Goal: Task Accomplishment & Management: Use online tool/utility

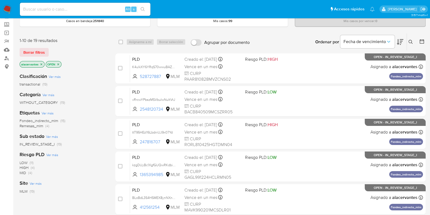
scroll to position [38, 0]
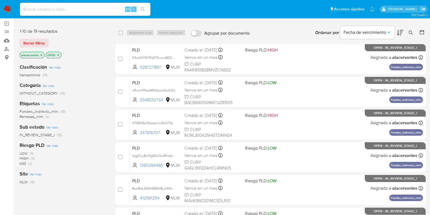
click at [57, 54] on icon "close-filter" at bounding box center [58, 54] width 3 height 3
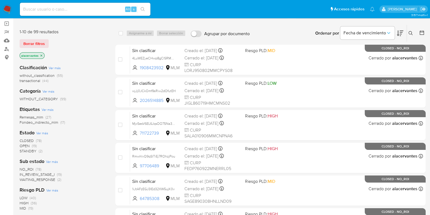
click at [57, 180] on span "(2)" at bounding box center [59, 179] width 4 height 5
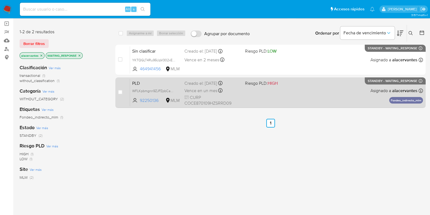
click at [313, 93] on div "PLD WFLKpbmgnn9ZJPZpbCaOZtVi 92250136 MLM Riesgo PLD: HIGH Creado el: 12/08/202…" at bounding box center [276, 92] width 293 height 27
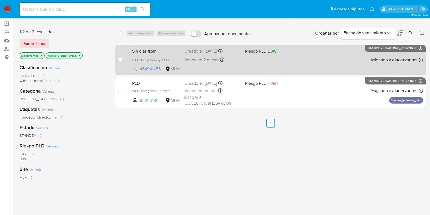
click at [280, 53] on span "Riesgo PLD: LOW" at bounding box center [273, 50] width 56 height 7
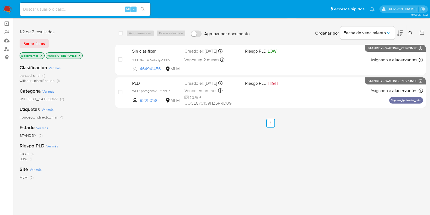
click at [7, 9] on img at bounding box center [7, 9] width 9 height 9
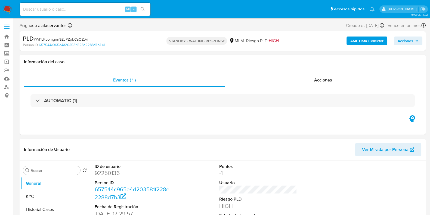
select select "10"
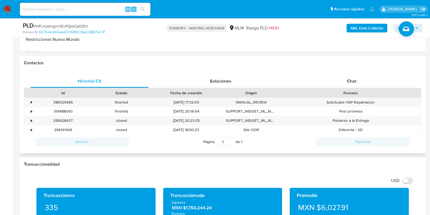
scroll to position [228, 0]
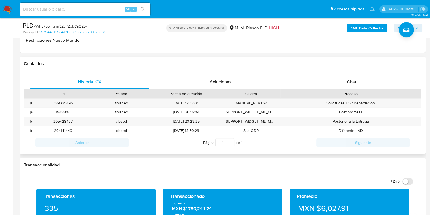
click at [371, 73] on div "Historial CX Soluciones Chat Id Estado Fecha de creación Origen Proceso • 38932…" at bounding box center [223, 112] width 406 height 83
click at [368, 81] on div "Chat" at bounding box center [352, 81] width 118 height 13
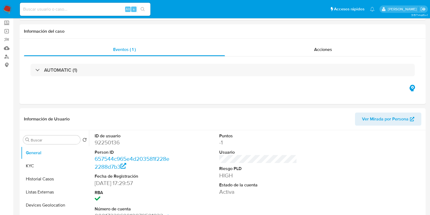
scroll to position [0, 0]
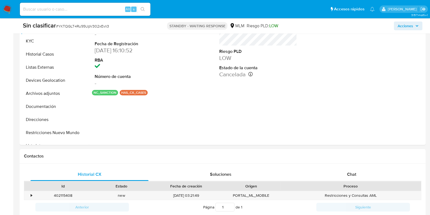
scroll to position [208, 0]
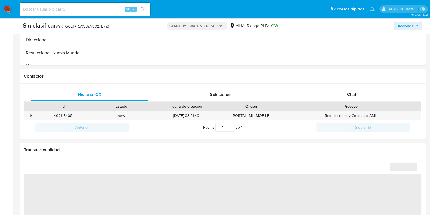
select select "10"
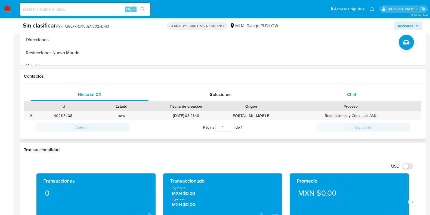
click at [377, 93] on div "Chat" at bounding box center [352, 94] width 118 height 13
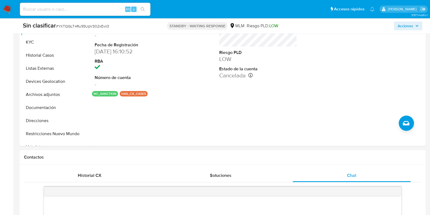
scroll to position [84, 0]
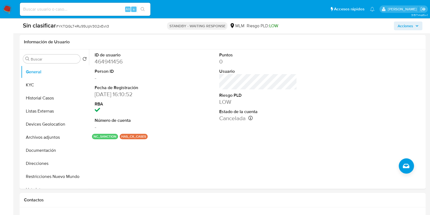
click at [7, 8] on img at bounding box center [7, 9] width 9 height 9
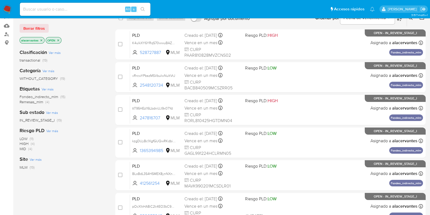
scroll to position [50, 0]
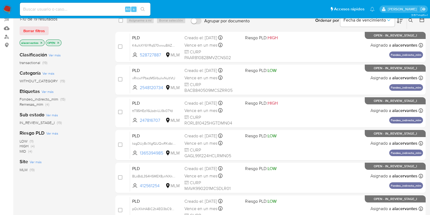
click at [75, 4] on div "Alt s" at bounding box center [85, 9] width 131 height 13
click at [68, 8] on input at bounding box center [85, 9] width 131 height 7
type input "515135517"
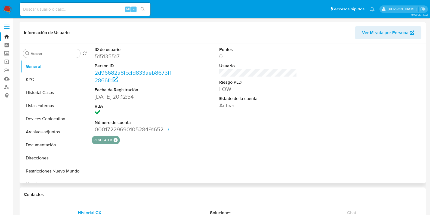
select select "10"
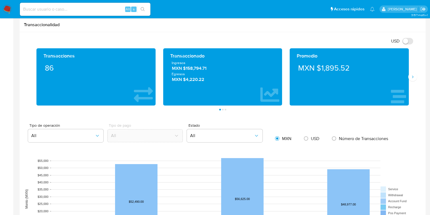
scroll to position [276, 0]
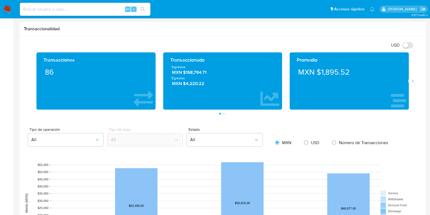
click at [409, 83] on div "Promedio MXN $1,895.52" at bounding box center [349, 80] width 119 height 57
click at [412, 82] on icon "Siguiente" at bounding box center [412, 81] width 4 height 4
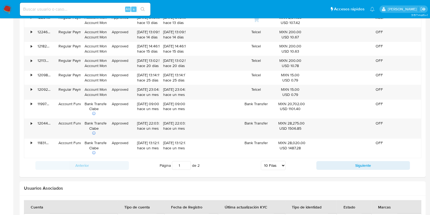
scroll to position [604, 0]
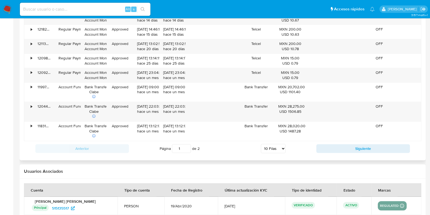
click at [385, 152] on div "Anterior Página 1 de 2 5 Filas 10 Filas 20 Filas 25 Filas 50 Filas 100 Filas Si…" at bounding box center [222, 148] width 397 height 15
click at [376, 147] on button "Siguiente" at bounding box center [363, 148] width 94 height 9
type input "2"
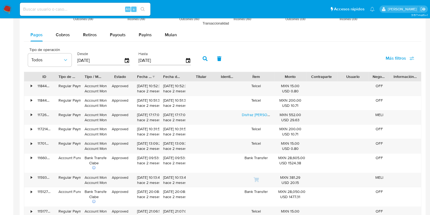
scroll to position [506, 0]
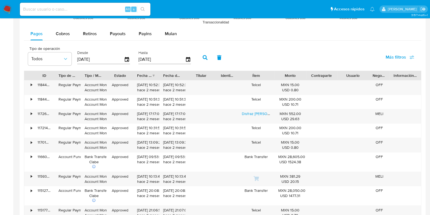
click at [87, 59] on input "[DATE]" at bounding box center [100, 59] width 47 height 9
type input "01/02/025_"
click at [126, 60] on icon "button" at bounding box center [127, 60] width 10 height 10
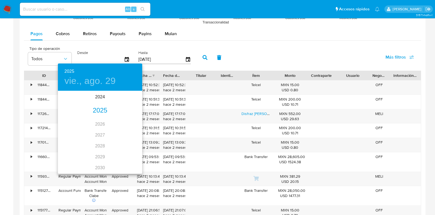
click at [98, 109] on div "2025" at bounding box center [100, 110] width 84 height 11
click at [74, 122] on div "abr." at bounding box center [72, 122] width 28 height 20
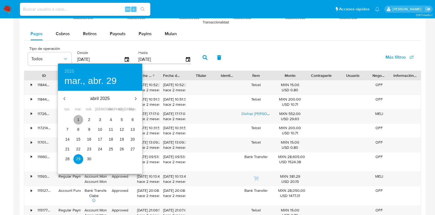
click at [78, 121] on p "1" at bounding box center [78, 119] width 2 height 5
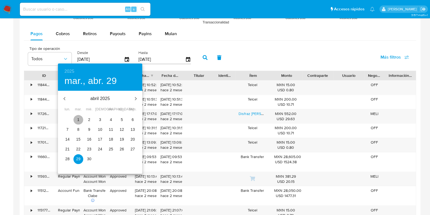
type input "01/04/2025"
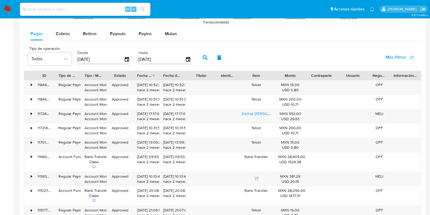
click at [203, 56] on icon "button" at bounding box center [205, 57] width 5 height 5
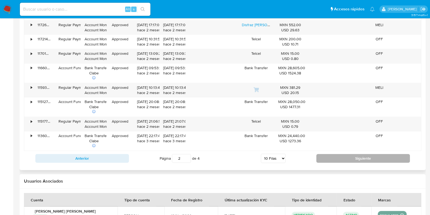
click at [390, 155] on button "Siguiente" at bounding box center [363, 158] width 94 height 9
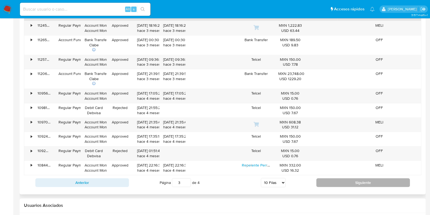
scroll to position [594, 0]
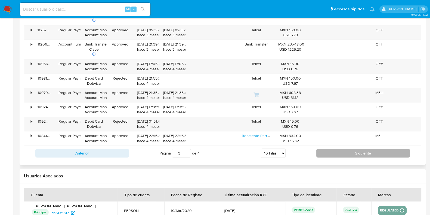
click at [376, 153] on button "Siguiente" at bounding box center [363, 152] width 94 height 9
type input "4"
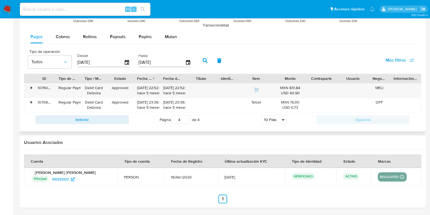
scroll to position [502, 0]
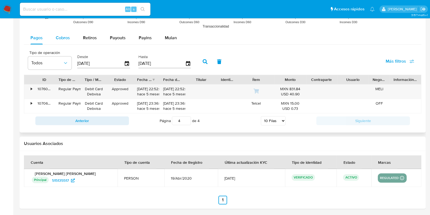
click at [60, 31] on div "Cobros" at bounding box center [63, 37] width 14 height 13
select select "10"
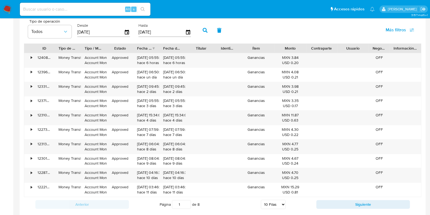
scroll to position [532, 0]
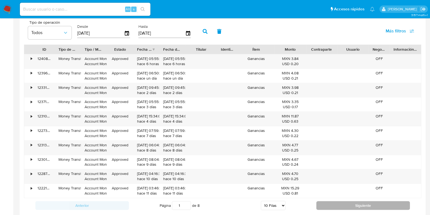
click at [363, 201] on button "Siguiente" at bounding box center [363, 205] width 94 height 9
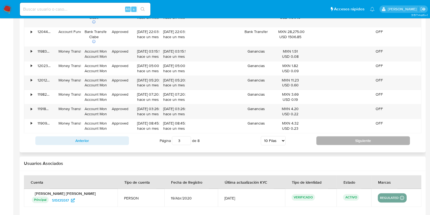
click at [373, 141] on button "Siguiente" at bounding box center [363, 140] width 94 height 9
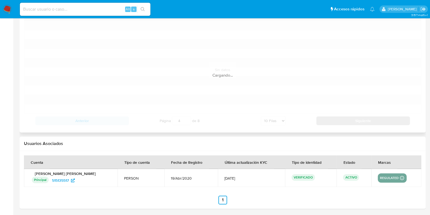
scroll to position [607, 0]
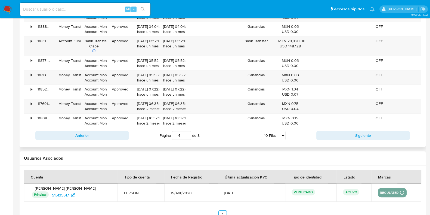
click at [373, 141] on div "Anterior Página 4 de 8 5 Filas 10 Filas 20 Filas 25 Filas 50 Filas 100 Filas Si…" at bounding box center [222, 135] width 397 height 15
click at [362, 136] on button "Siguiente" at bounding box center [363, 135] width 94 height 9
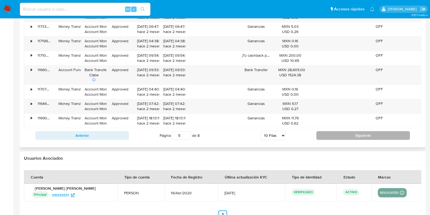
click at [362, 136] on button "Siguiente" at bounding box center [363, 135] width 94 height 9
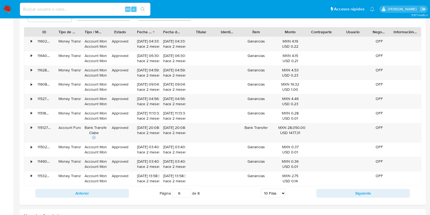
scroll to position [546, 0]
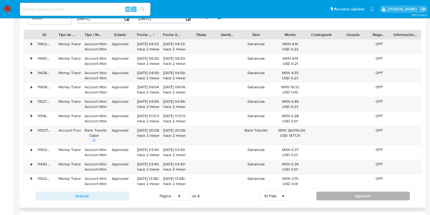
click at [350, 197] on button "Siguiente" at bounding box center [363, 195] width 94 height 9
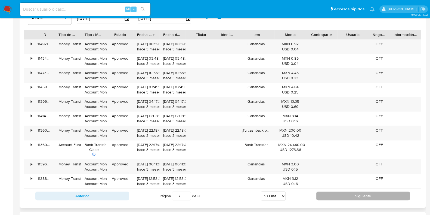
click at [348, 197] on button "Siguiente" at bounding box center [363, 195] width 94 height 9
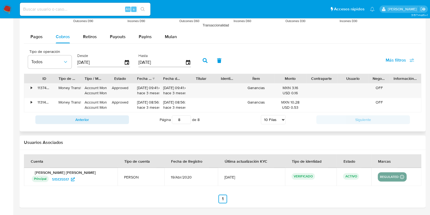
scroll to position [502, 0]
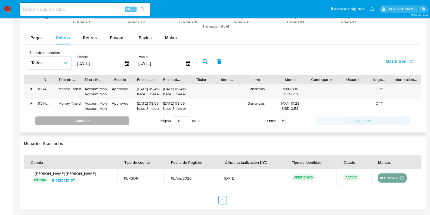
click at [90, 123] on button "Anterior" at bounding box center [82, 120] width 94 height 9
type input "7"
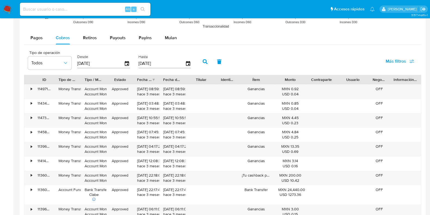
click at [89, 62] on input "[DATE]" at bounding box center [100, 63] width 47 height 9
click at [123, 64] on icon "button" at bounding box center [127, 64] width 10 height 10
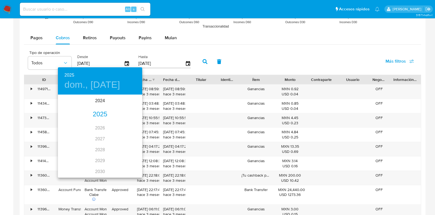
click at [102, 108] on div "2024 2025 2026 2027 2028 2029 2030 2031 2032 2033 2034 2035" at bounding box center [100, 136] width 84 height 82
click at [101, 110] on div "2025" at bounding box center [100, 114] width 84 height 11
click at [95, 129] on div "may." at bounding box center [100, 126] width 28 height 20
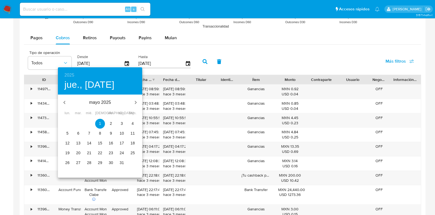
click at [123, 142] on p "17" at bounding box center [122, 142] width 4 height 5
type input "17/05/2025"
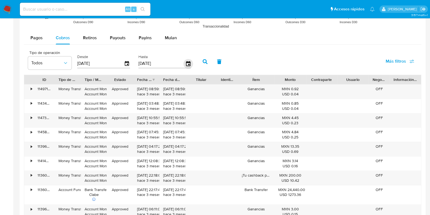
click at [186, 64] on icon "button" at bounding box center [188, 63] width 4 height 5
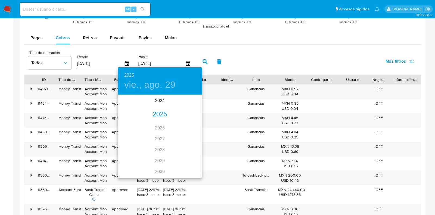
click at [162, 111] on div "2025" at bounding box center [160, 114] width 84 height 11
click at [159, 129] on div "may." at bounding box center [160, 126] width 28 height 20
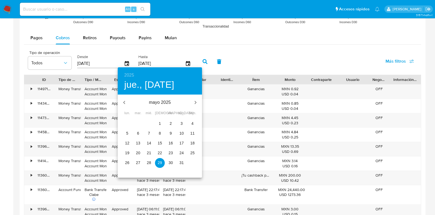
click at [182, 143] on p "17" at bounding box center [182, 142] width 4 height 5
type input "17/05/2025"
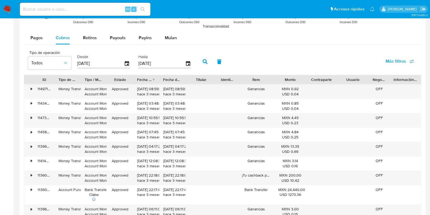
click at [203, 60] on icon "button" at bounding box center [205, 61] width 5 height 5
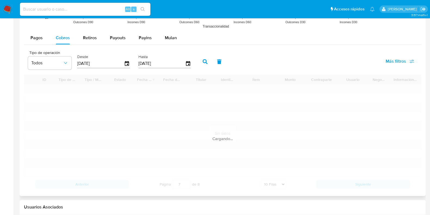
type input "1"
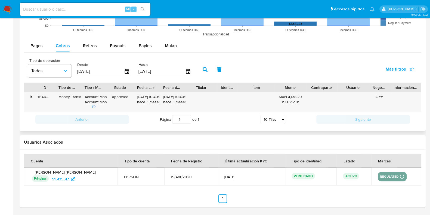
scroll to position [493, 0]
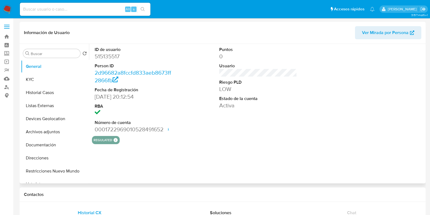
select select "10"
click at [6, 12] on img at bounding box center [7, 9] width 9 height 9
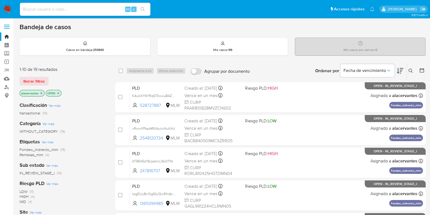
click at [409, 68] on button at bounding box center [411, 70] width 9 height 7
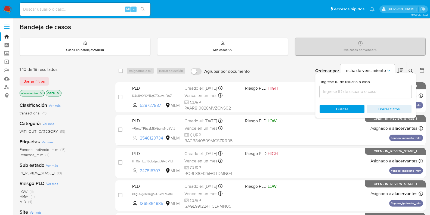
click at [344, 89] on input at bounding box center [366, 91] width 92 height 7
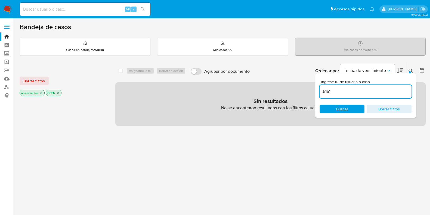
click at [345, 92] on input "5151" at bounding box center [366, 91] width 92 height 7
click at [345, 92] on input "51513565" at bounding box center [366, 91] width 92 height 7
click at [345, 92] on input "5151353" at bounding box center [366, 91] width 92 height 7
click at [345, 92] on input "5151355" at bounding box center [366, 91] width 92 height 7
type input "515135517"
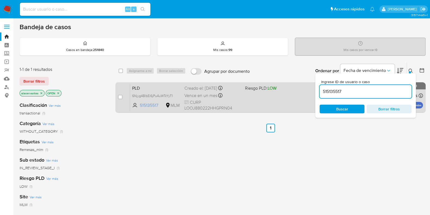
click at [302, 88] on div "PLD 6Njyg4BlbEi6jPu4uWTcYyT1 515135517 MLM Riesgo PLD: LOW Creado el: 12/08/202…" at bounding box center [276, 96] width 293 height 27
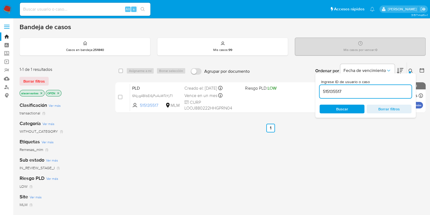
click at [7, 7] on img at bounding box center [7, 9] width 9 height 9
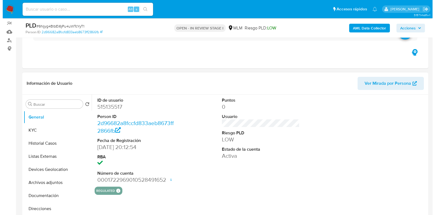
scroll to position [102, 0]
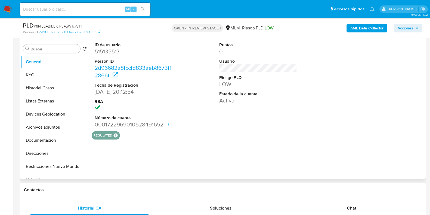
select select "10"
click at [30, 81] on button "KYC" at bounding box center [53, 74] width 64 height 13
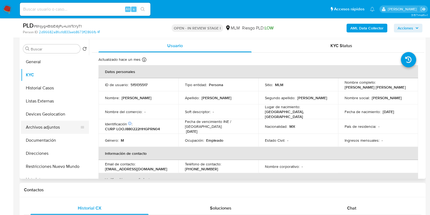
click at [49, 127] on button "Archivos adjuntos" at bounding box center [53, 126] width 64 height 13
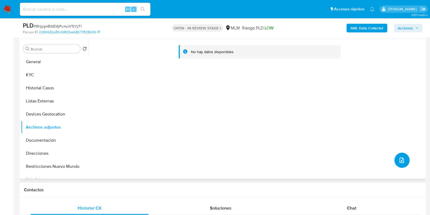
click at [400, 162] on icon "upload-file" at bounding box center [401, 160] width 7 height 7
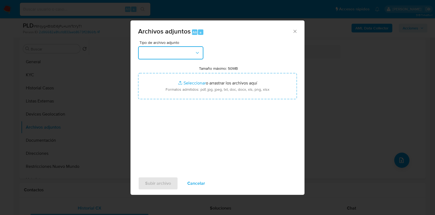
drag, startPoint x: 185, startPoint y: 53, endPoint x: 184, endPoint y: 59, distance: 6.0
click at [185, 52] on button "button" at bounding box center [170, 52] width 65 height 13
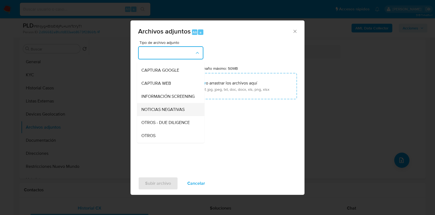
scroll to position [34, 0]
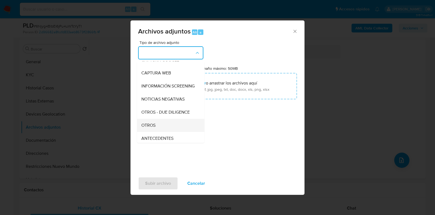
click at [160, 126] on div "OTROS" at bounding box center [168, 125] width 55 height 13
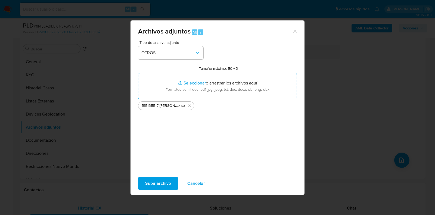
click at [165, 179] on span "Subir archivo" at bounding box center [158, 183] width 26 height 12
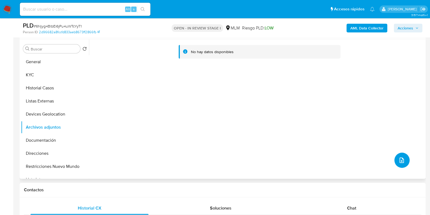
click at [400, 158] on icon "upload-file" at bounding box center [401, 160] width 7 height 7
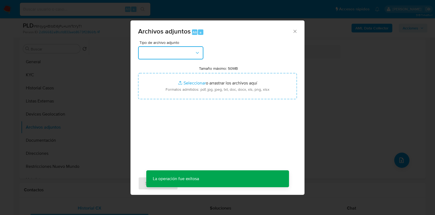
click at [186, 54] on button "button" at bounding box center [170, 52] width 65 height 13
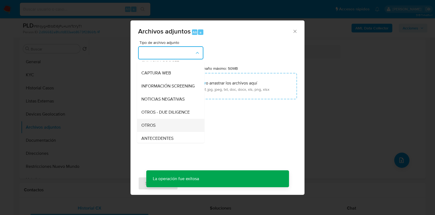
click at [166, 128] on div "OTROS" at bounding box center [168, 125] width 55 height 13
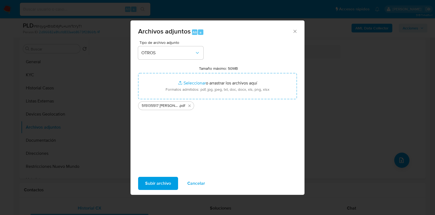
click at [164, 182] on span "Subir archivo" at bounding box center [158, 183] width 26 height 12
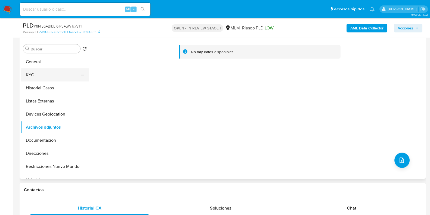
click at [56, 74] on button "KYC" at bounding box center [53, 74] width 64 height 13
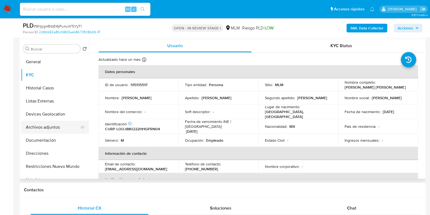
click at [41, 130] on button "Archivos adjuntos" at bounding box center [53, 126] width 64 height 13
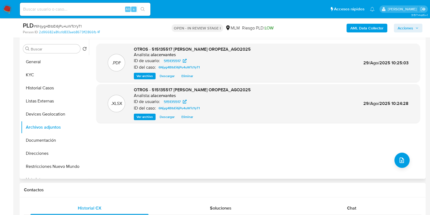
click at [144, 77] on span "Ver archivo" at bounding box center [145, 75] width 16 height 5
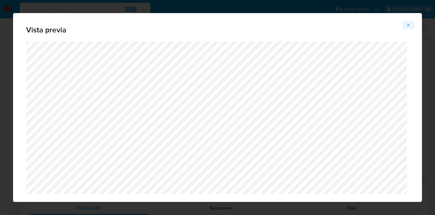
click at [407, 22] on span "Attachment preview" at bounding box center [408, 25] width 4 height 8
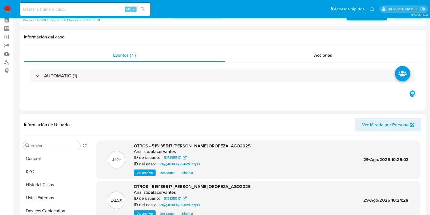
scroll to position [68, 0]
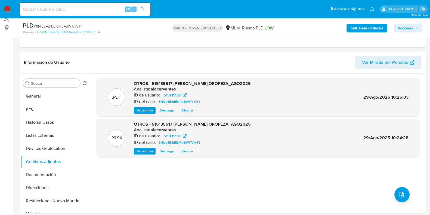
click at [406, 30] on span "Acciones" at bounding box center [406, 28] width 16 height 9
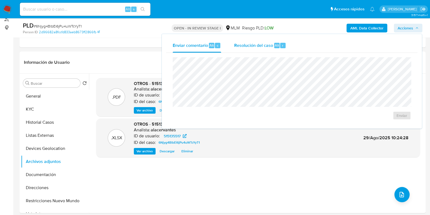
click at [248, 46] on span "Resolución del caso" at bounding box center [253, 45] width 39 height 6
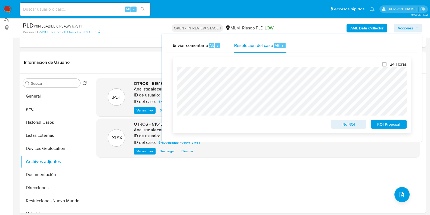
click at [339, 126] on span "No ROI" at bounding box center [349, 124] width 28 height 8
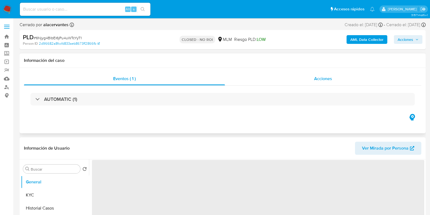
click at [333, 75] on div "Acciones" at bounding box center [323, 78] width 196 height 13
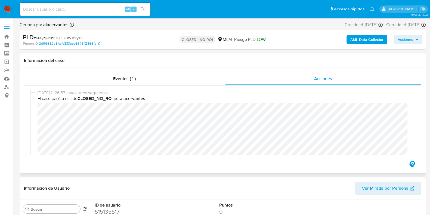
select select "10"
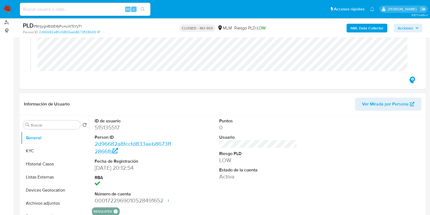
scroll to position [68, 0]
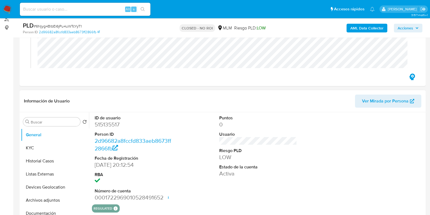
click at [104, 125] on dd "515135517" at bounding box center [134, 124] width 78 height 8
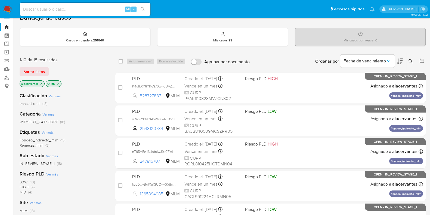
scroll to position [34, 0]
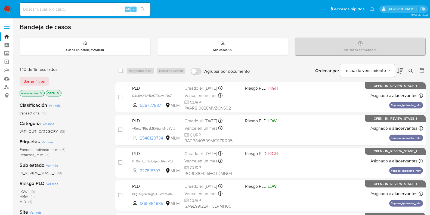
click at [70, 7] on input at bounding box center [85, 9] width 131 height 7
paste input "492343643"
type input "492343643"
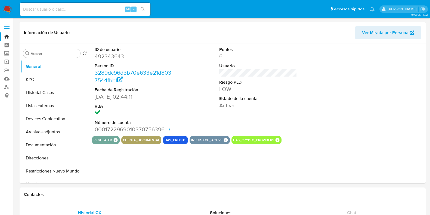
select select "10"
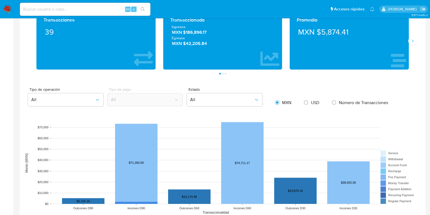
scroll to position [306, 0]
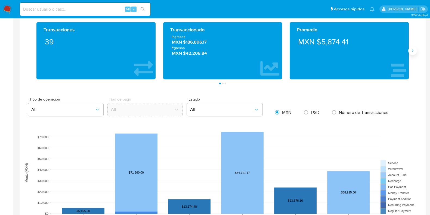
click at [410, 51] on icon "Siguiente" at bounding box center [412, 50] width 4 height 4
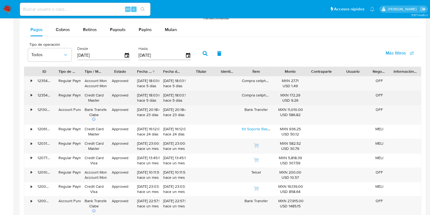
scroll to position [544, 0]
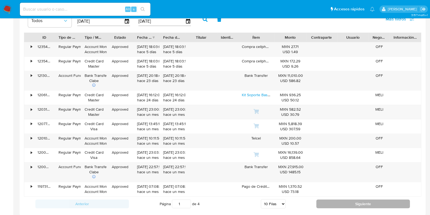
click at [332, 200] on button "Siguiente" at bounding box center [363, 203] width 94 height 9
type input "2"
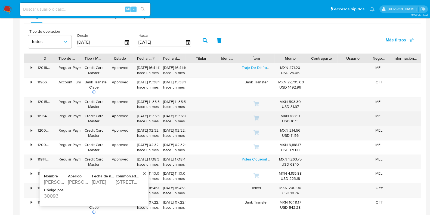
scroll to position [476, 0]
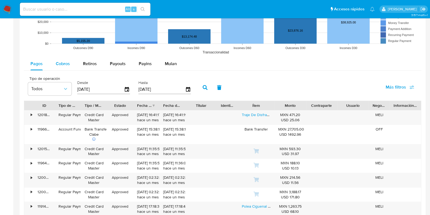
click at [59, 66] on div "Cobros" at bounding box center [63, 63] width 14 height 13
select select "10"
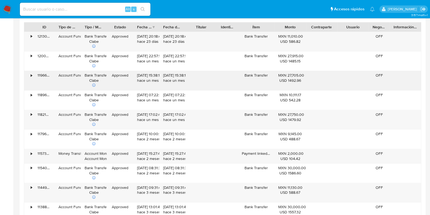
scroll to position [578, 0]
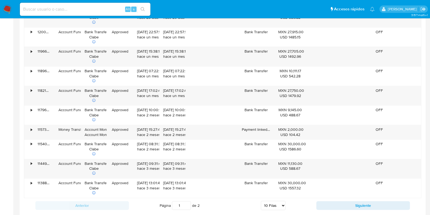
click at [366, 211] on div "Anterior Página 1 de 2 5 Filas 10 Filas 20 Filas 25 Filas 50 Filas 100 Filas Si…" at bounding box center [222, 205] width 397 height 15
click at [363, 206] on button "Siguiente" at bounding box center [363, 205] width 94 height 9
type input "2"
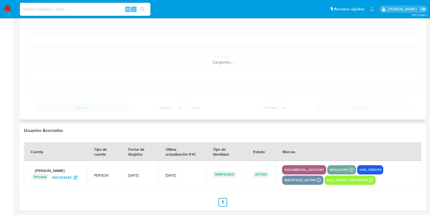
scroll to position [503, 0]
